Goal: Task Accomplishment & Management: Manage account settings

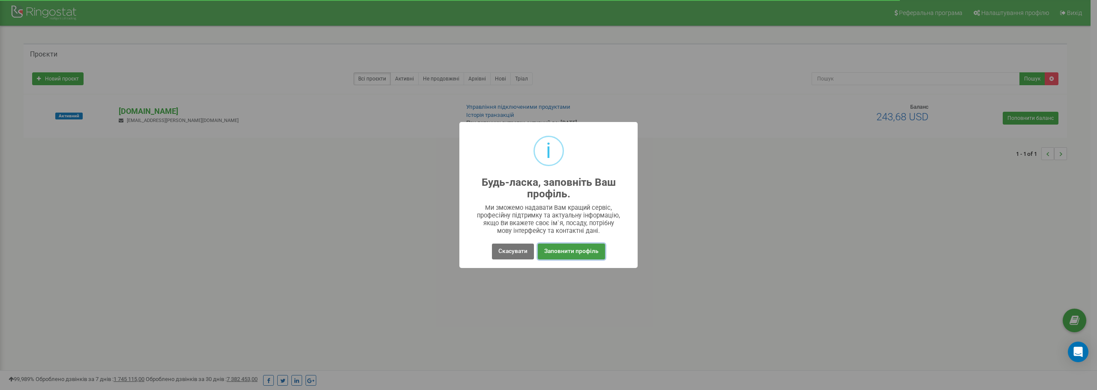
click at [563, 249] on button "Заповнити профіль" at bounding box center [571, 252] width 67 height 16
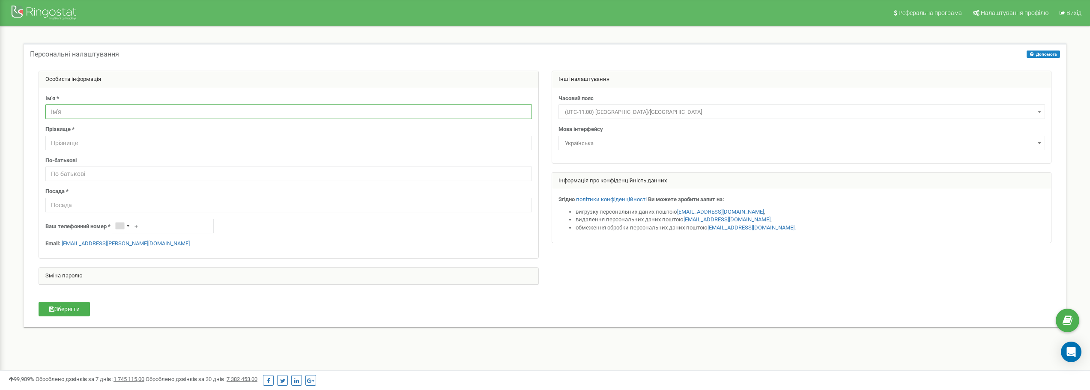
click at [103, 114] on input "text" at bounding box center [288, 112] width 487 height 15
type input "Сергій"
type input "Корнілов"
click at [109, 204] on input "text" at bounding box center [288, 205] width 487 height 15
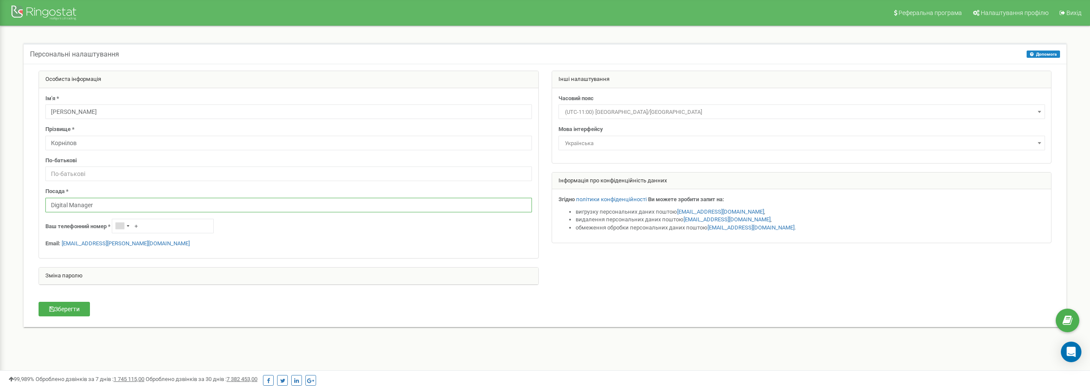
type input "Digital Manager"
click at [160, 305] on div "Зберегти" at bounding box center [117, 310] width 171 height 17
click at [166, 224] on input "+" at bounding box center [163, 226] width 102 height 15
type input "+380686068685"
click at [227, 301] on form "Особиста інформація Ім'я * Сергій Прізвище * Корнілов По-батькові Посада * Digi…" at bounding box center [545, 186] width 1026 height 231
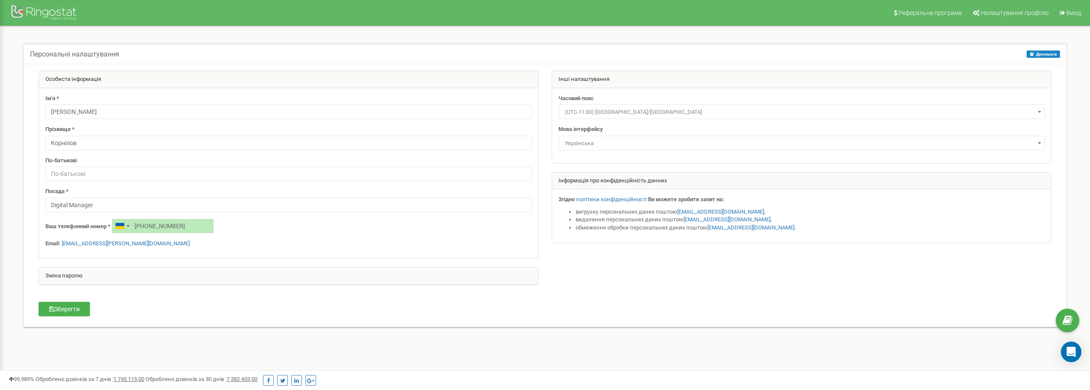
click at [674, 116] on span "(UTC-11:00) Pacific/Midway" at bounding box center [802, 112] width 481 height 12
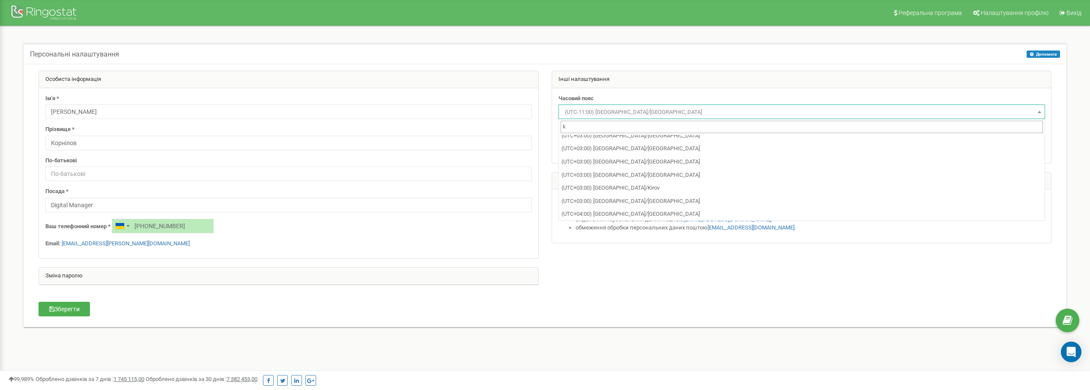
scroll to position [464, 0]
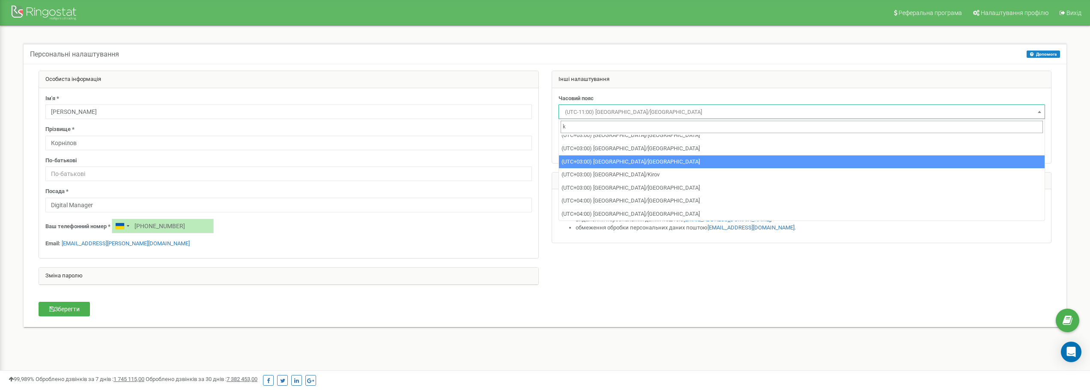
type input "k"
select select "Europe/Kiev"
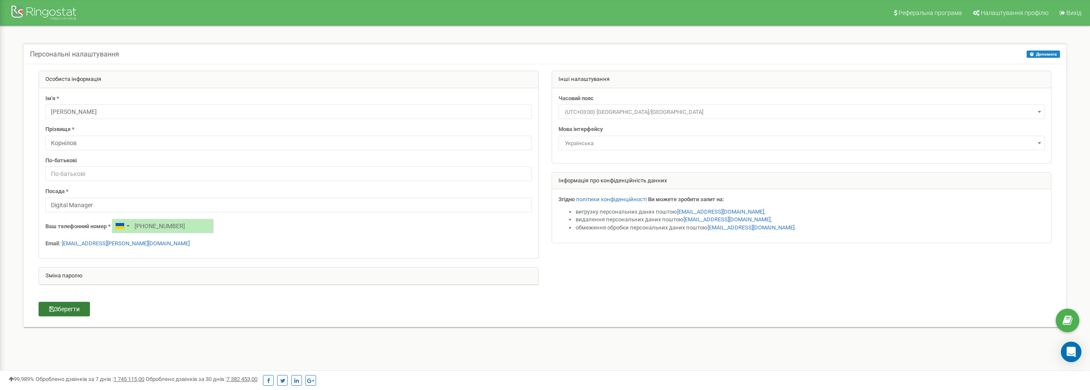
click at [58, 311] on button "Зберегти" at bounding box center [64, 309] width 51 height 15
drag, startPoint x: 152, startPoint y: 227, endPoint x: 201, endPoint y: 231, distance: 49.0
click at [201, 231] on input "+380686068685" at bounding box center [163, 226] width 102 height 15
type input "+380630603893"
click at [72, 312] on button "Зберегти" at bounding box center [64, 309] width 51 height 15
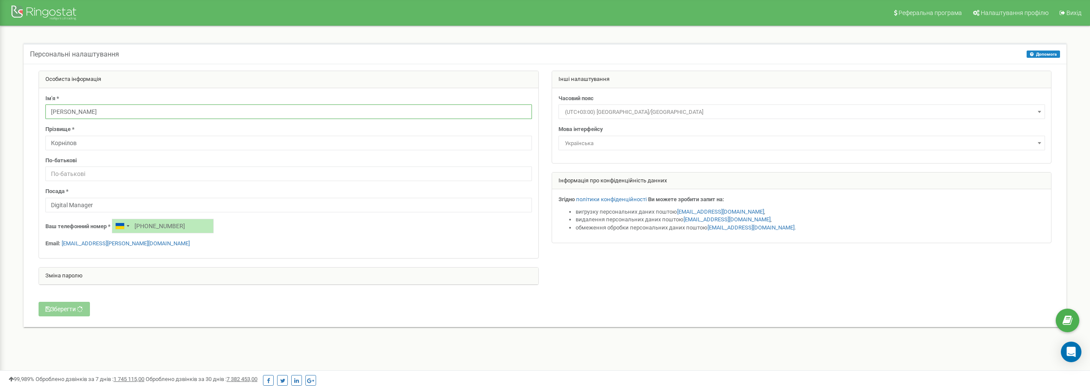
drag, startPoint x: 84, startPoint y: 113, endPoint x: 47, endPoint y: 105, distance: 37.6
click at [48, 105] on input "Сергій" at bounding box center [288, 112] width 487 height 15
drag, startPoint x: 45, startPoint y: 200, endPoint x: -16, endPoint y: 192, distance: 61.4
click at [0, 192] on html "Реферальна програма Налаштування профілю Вихід Персональні налаштування Допомог…" at bounding box center [545, 257] width 1090 height 514
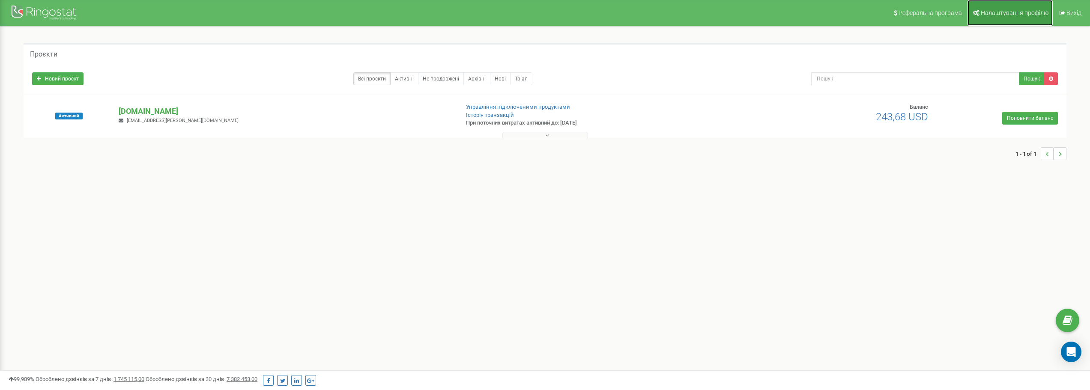
click at [1017, 12] on span "Налаштування профілю" at bounding box center [1015, 12] width 68 height 7
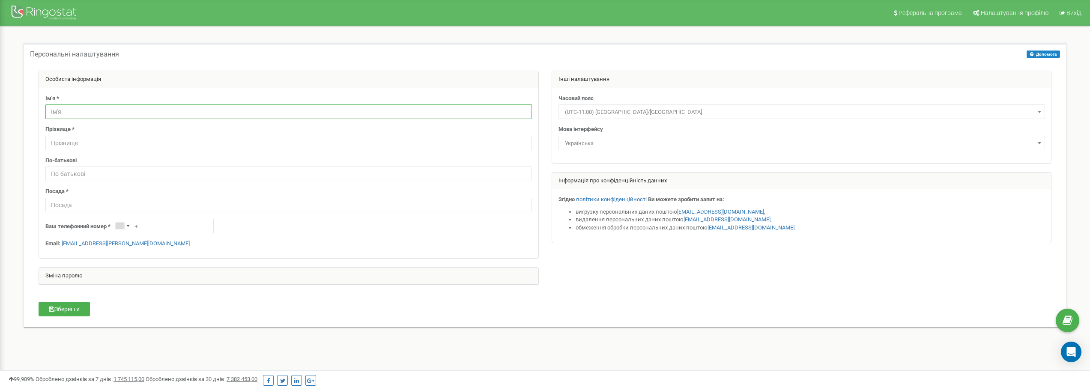
click at [156, 110] on input "text" at bounding box center [288, 112] width 487 height 15
paste input "Сергій"
type input "Сергій"
click at [185, 142] on input "text" at bounding box center [288, 143] width 487 height 15
type input "Корнілов"
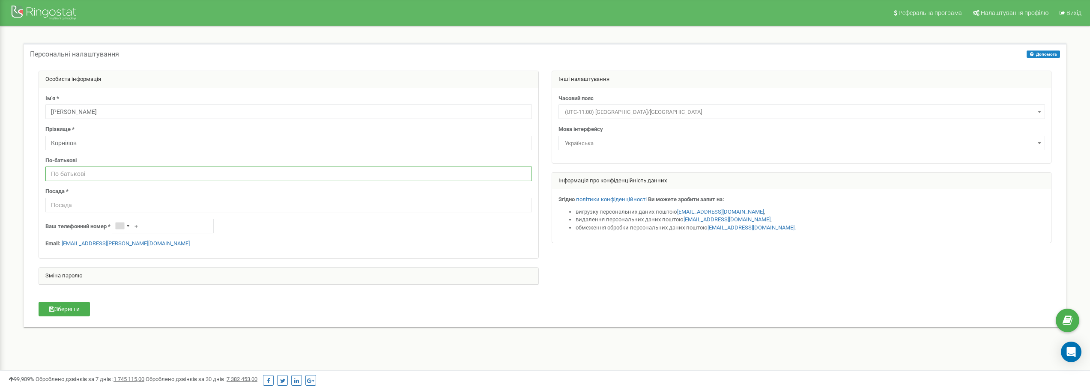
click at [131, 172] on input "text" at bounding box center [288, 174] width 487 height 15
click at [111, 205] on input "text" at bounding box center [288, 205] width 487 height 15
paste input "Digital Manager"
type input "Digital Manager"
click at [167, 222] on input "+" at bounding box center [163, 226] width 102 height 15
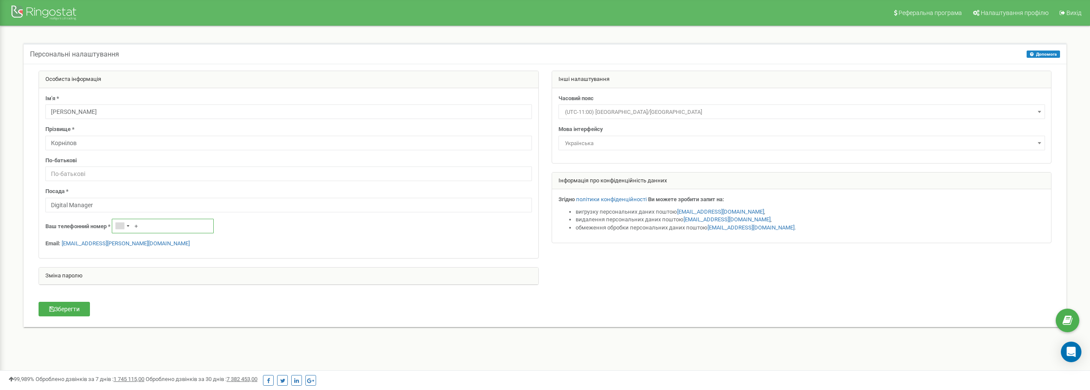
type input "+380630603893"
click at [74, 311] on button "Зберегти" at bounding box center [64, 309] width 51 height 15
click at [634, 114] on span "(UTC-11:00) Pacific/Midway" at bounding box center [802, 112] width 481 height 12
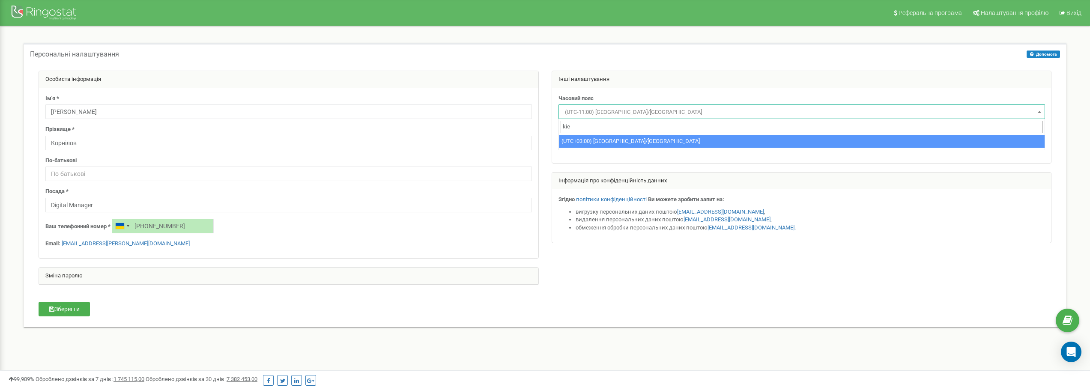
type input "kie"
select select "Europe/Kiev"
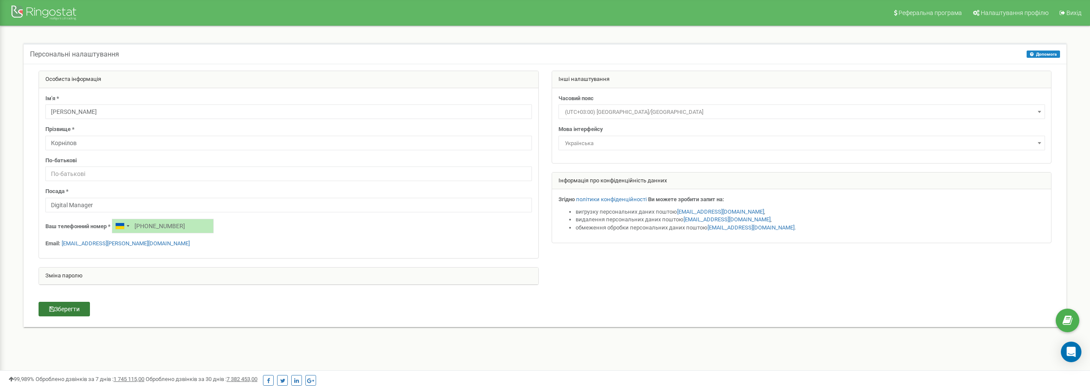
click at [74, 310] on button "Зберегти" at bounding box center [64, 309] width 51 height 15
